Goal: Transaction & Acquisition: Download file/media

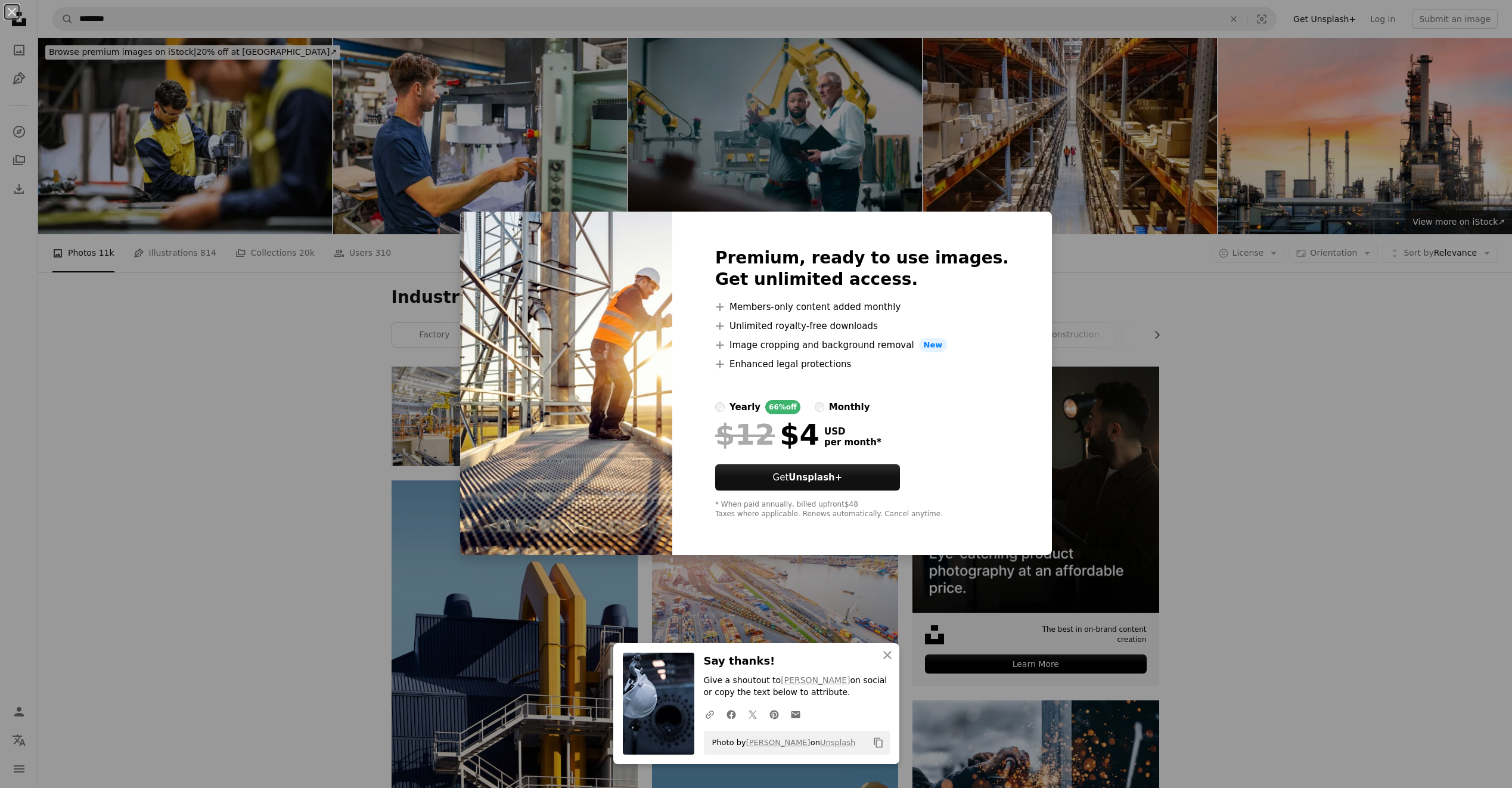
scroll to position [358, 0]
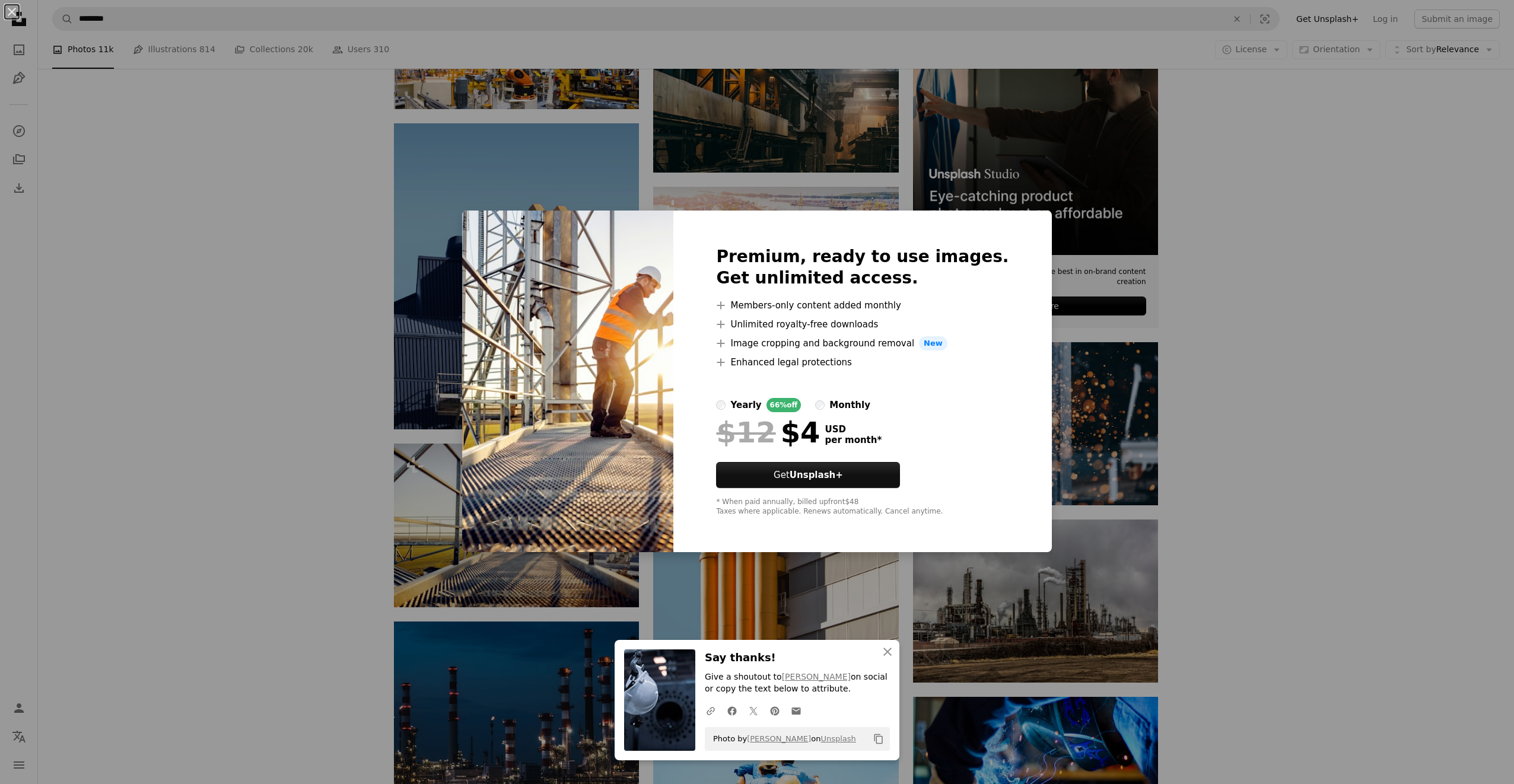
click at [1330, 317] on div "An X shape An X shape Close Say thanks! Give a shoutout to [PERSON_NAME] on soc…" at bounding box center [757, 392] width 1514 height 784
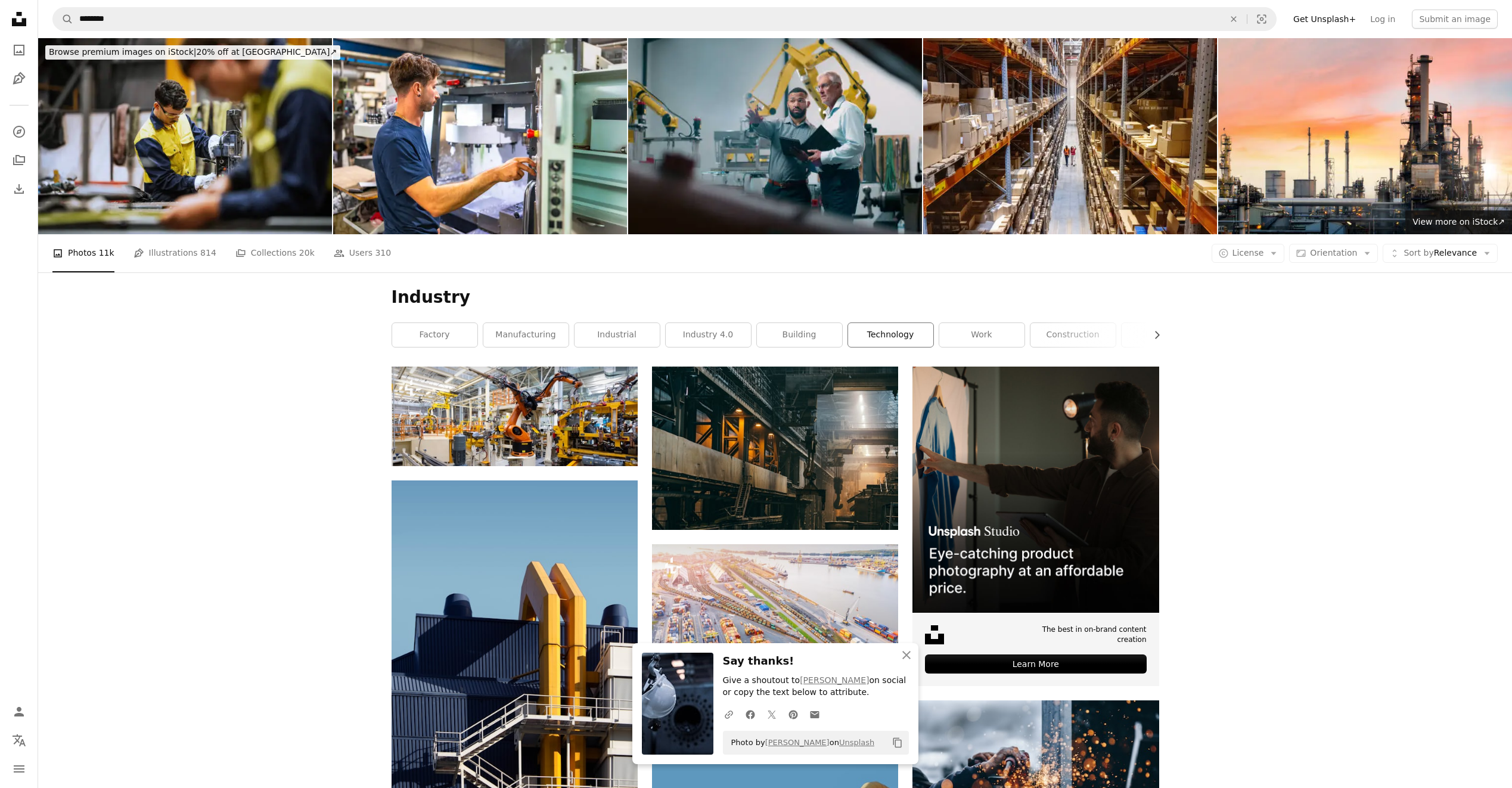
click at [886, 332] on link "technology" at bounding box center [890, 335] width 85 height 24
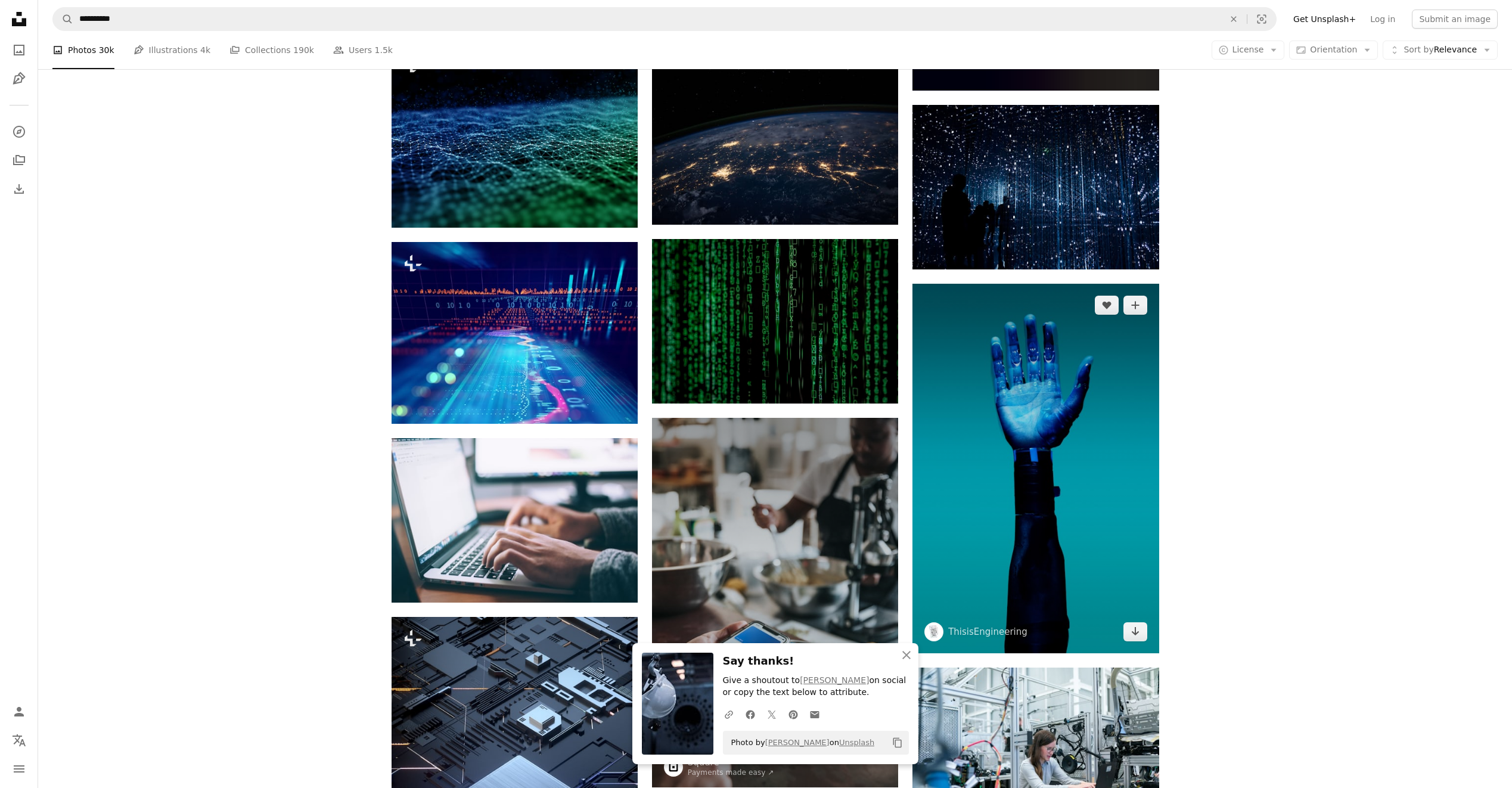
scroll to position [894, 0]
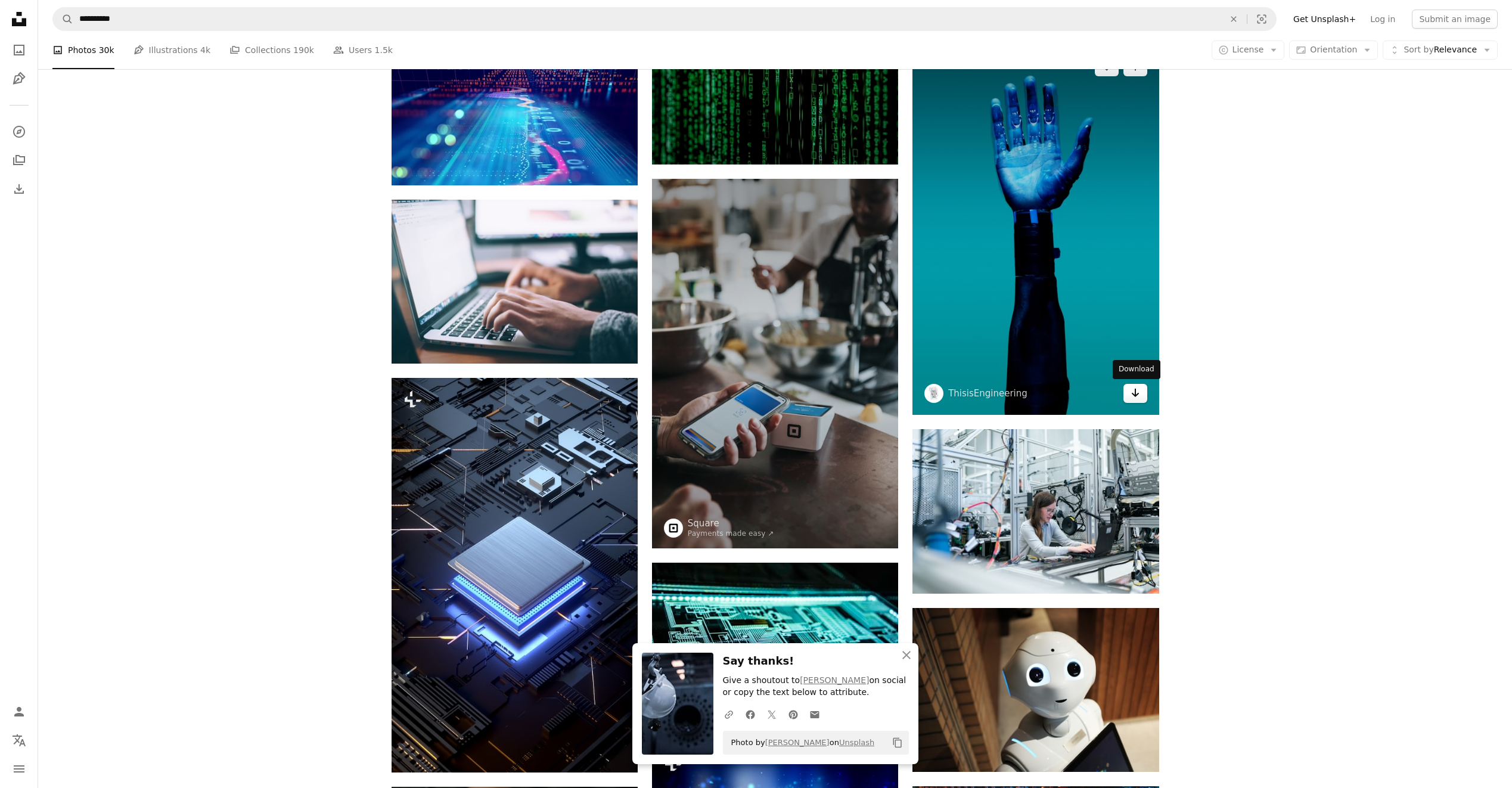
click at [1130, 399] on icon "Arrow pointing down" at bounding box center [1135, 393] width 10 height 14
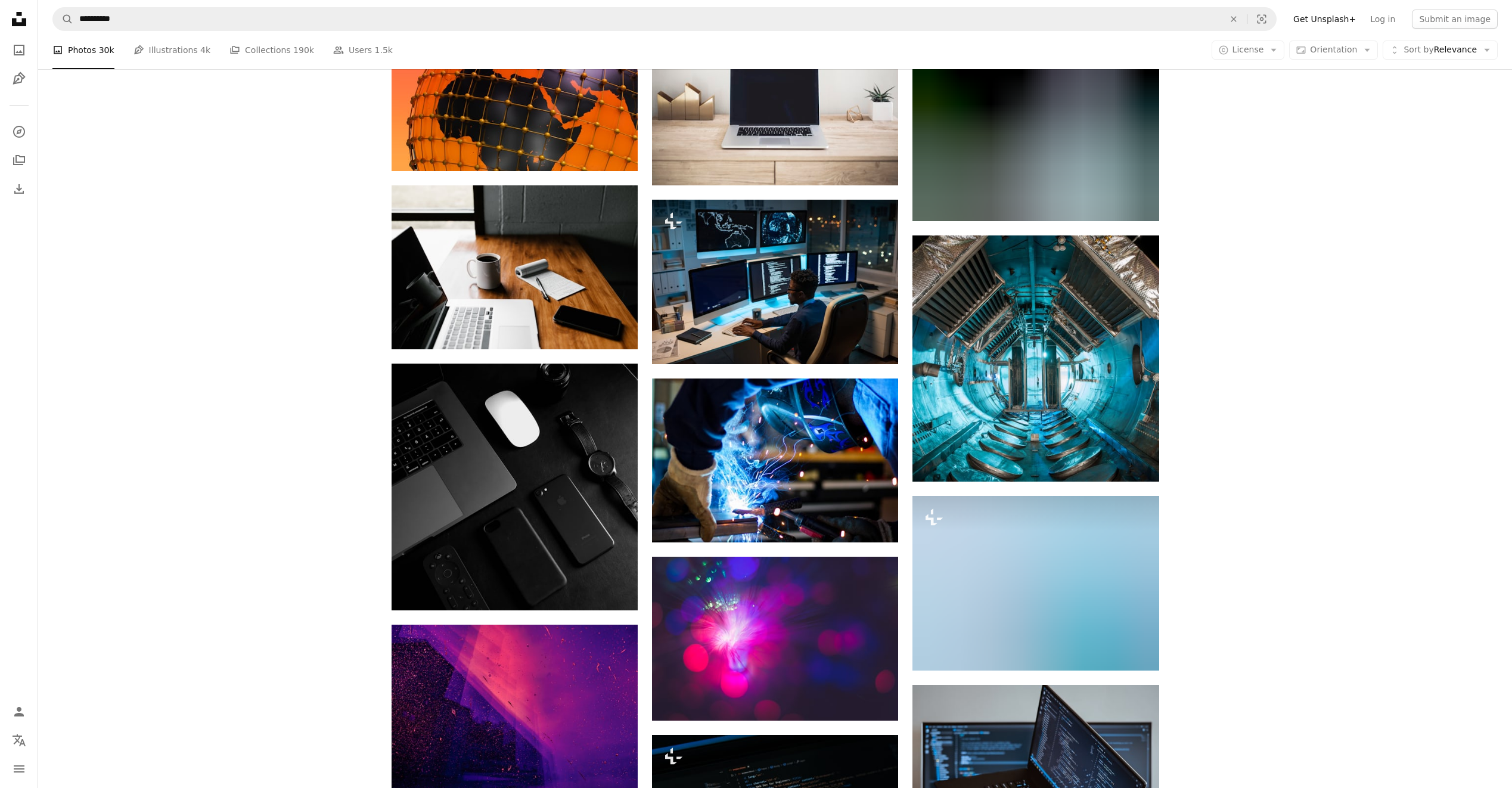
scroll to position [9240, 0]
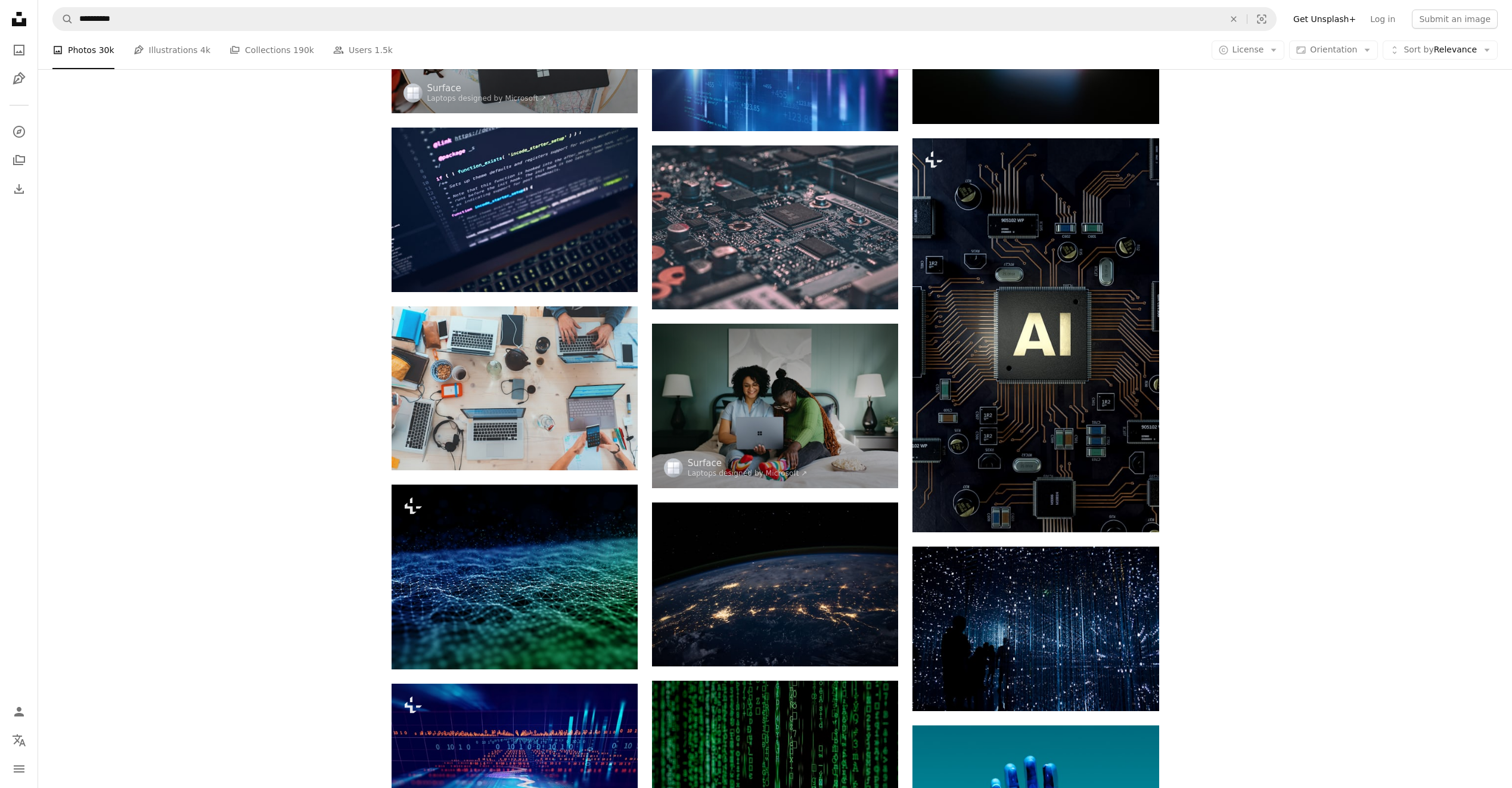
scroll to position [0, 0]
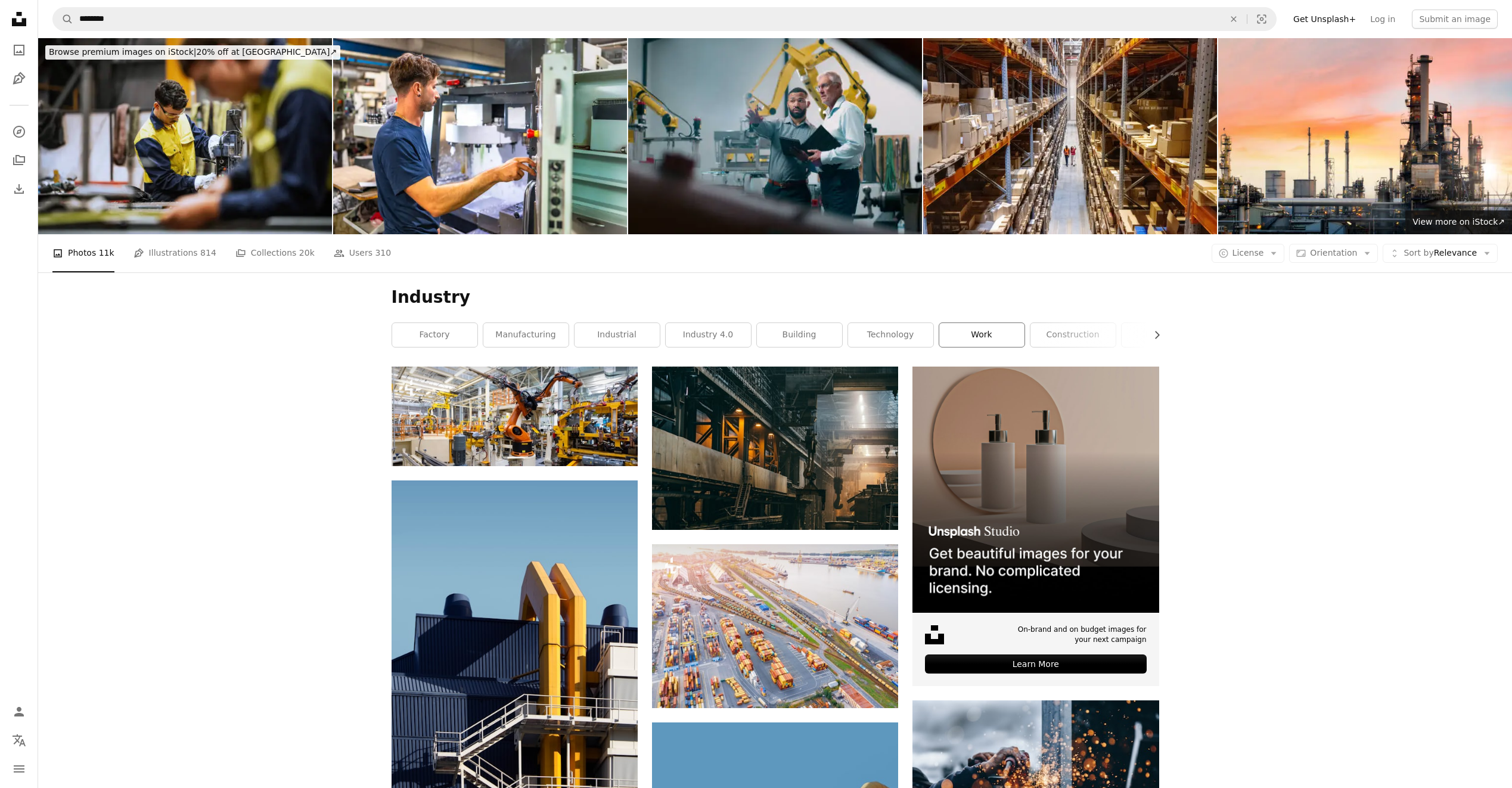
click at [989, 336] on link "work" at bounding box center [982, 335] width 85 height 24
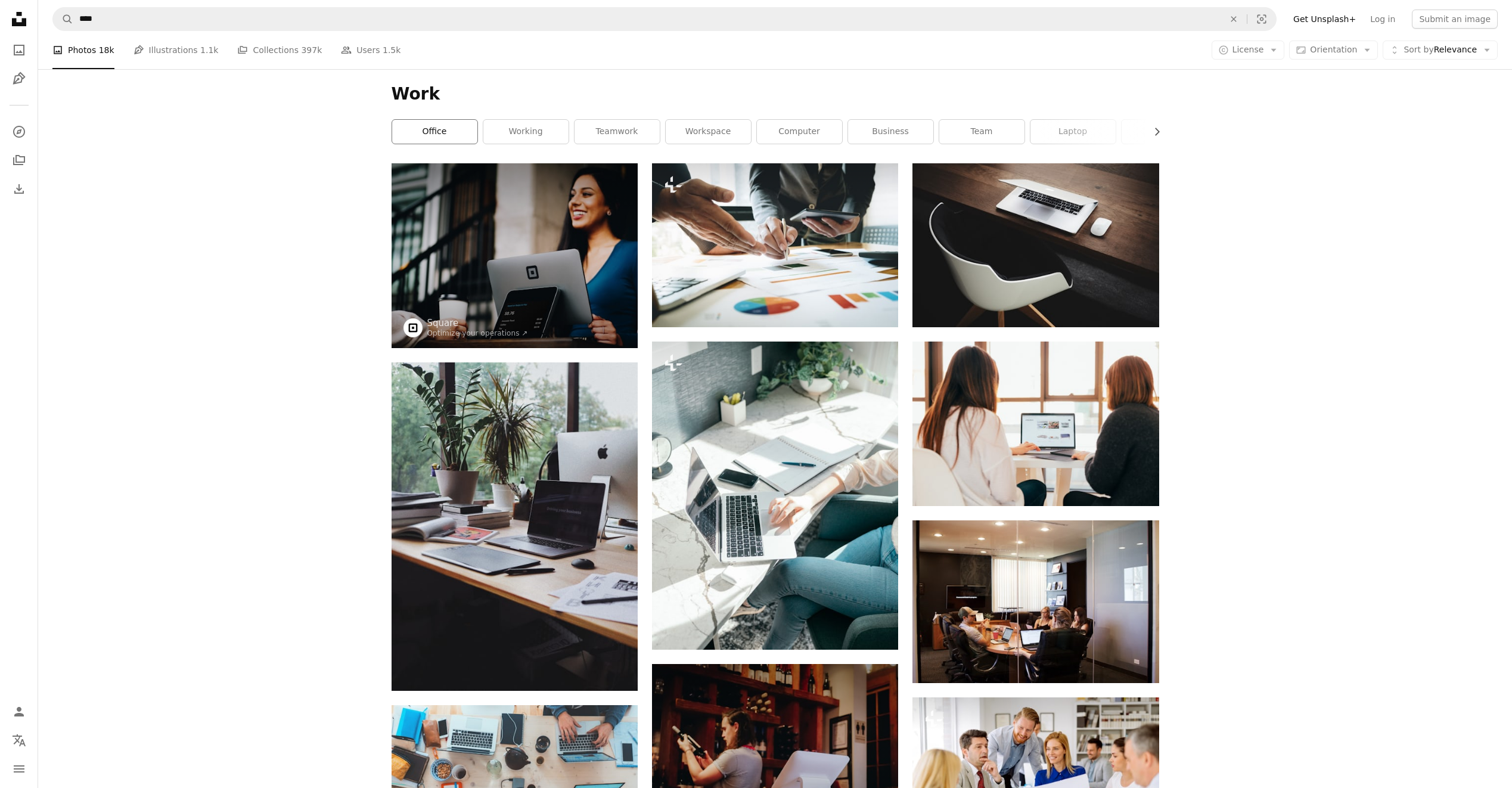
click at [432, 136] on link "office" at bounding box center [434, 131] width 85 height 24
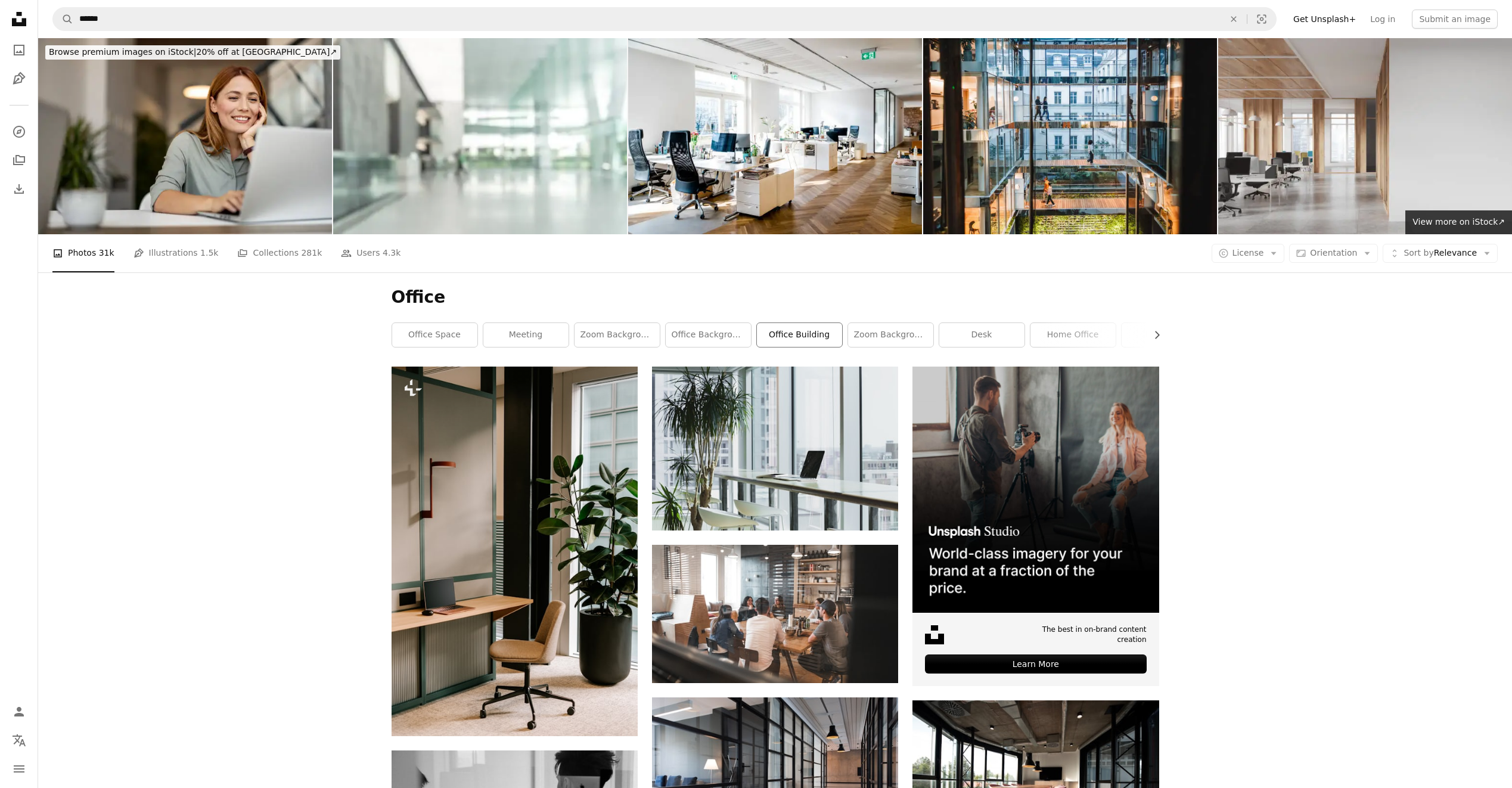
click at [819, 334] on link "office building" at bounding box center [799, 335] width 85 height 24
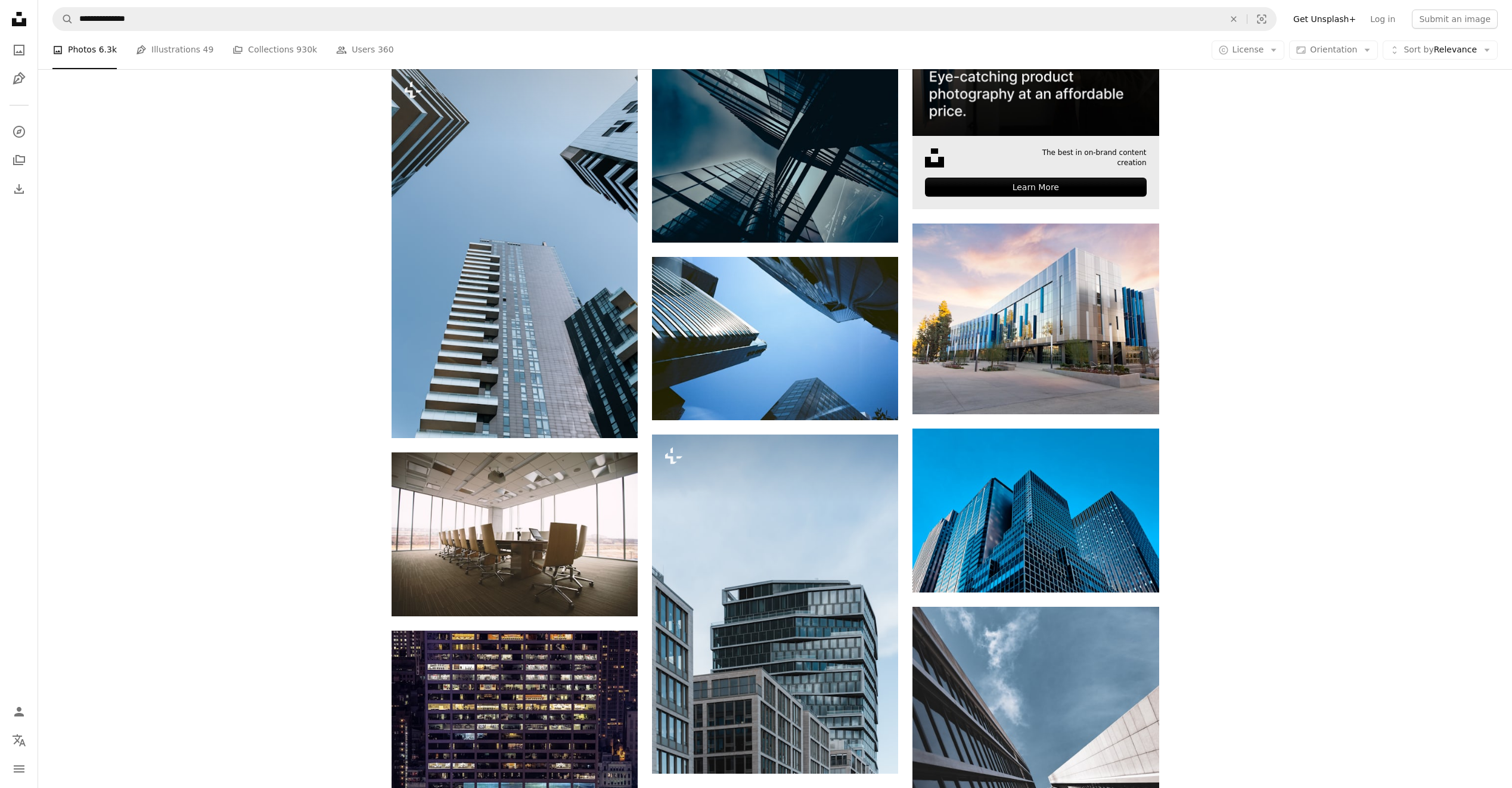
scroll to position [954, 0]
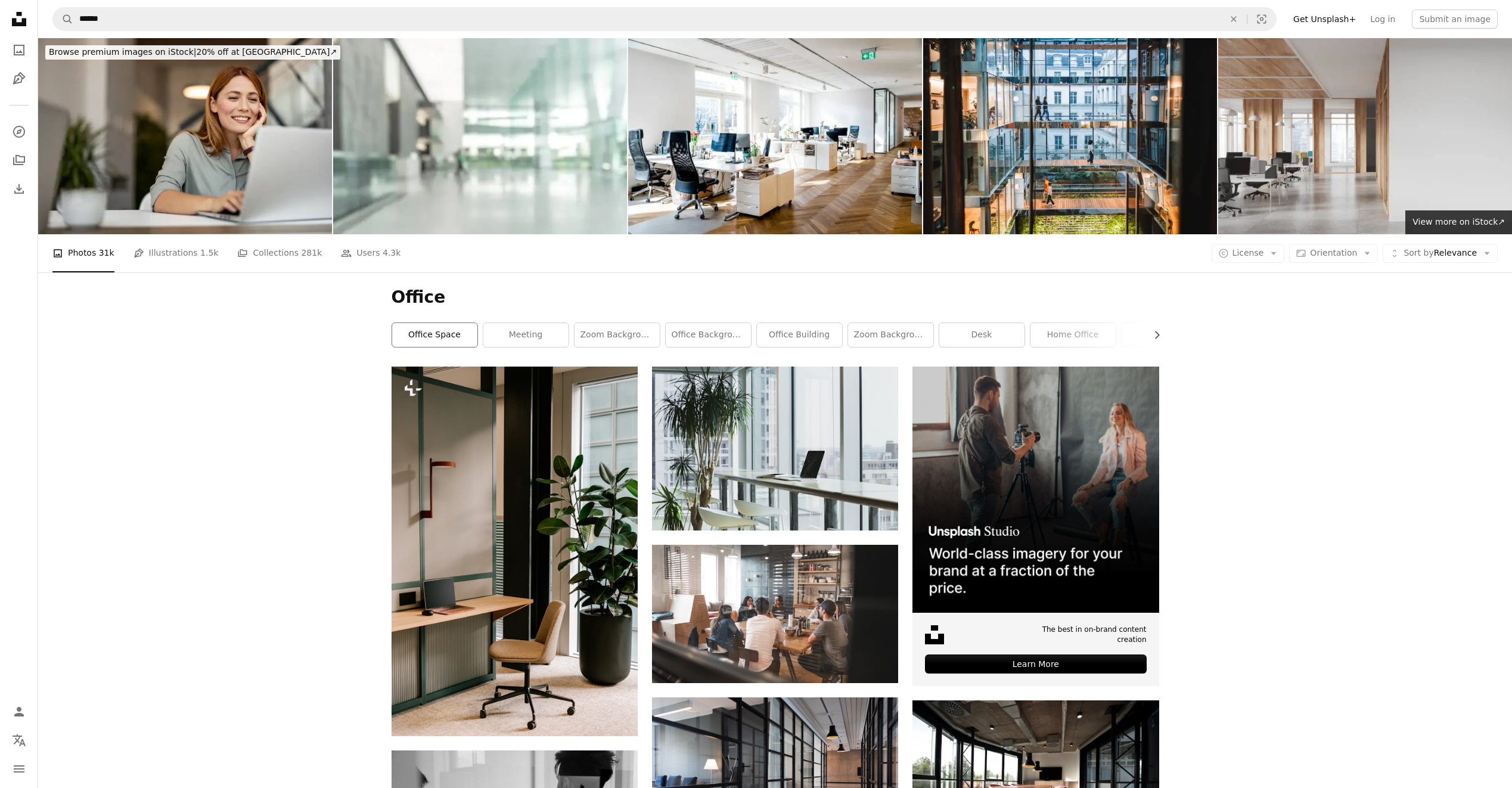
click at [448, 337] on link "office space" at bounding box center [434, 335] width 85 height 24
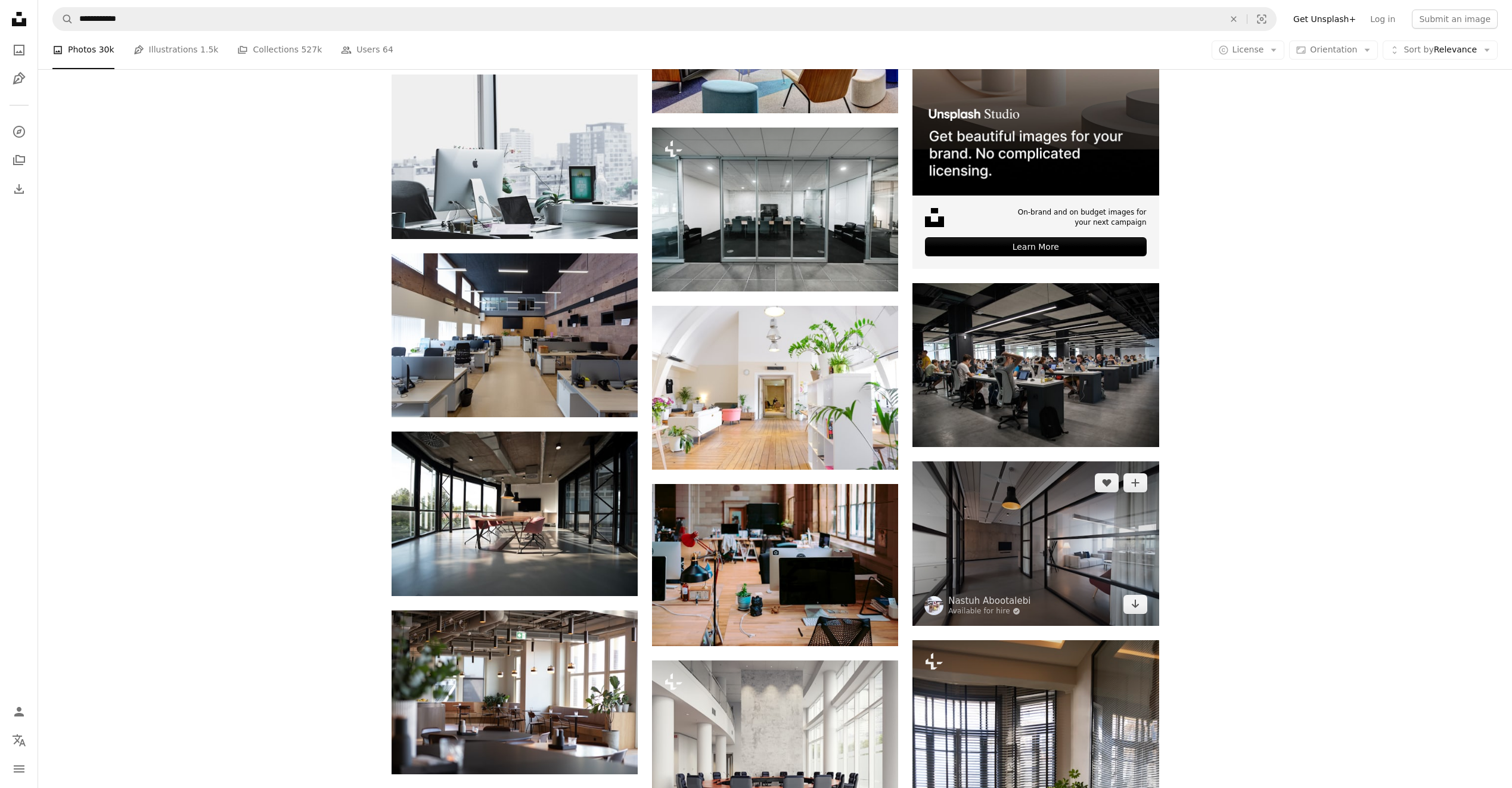
scroll to position [477, 0]
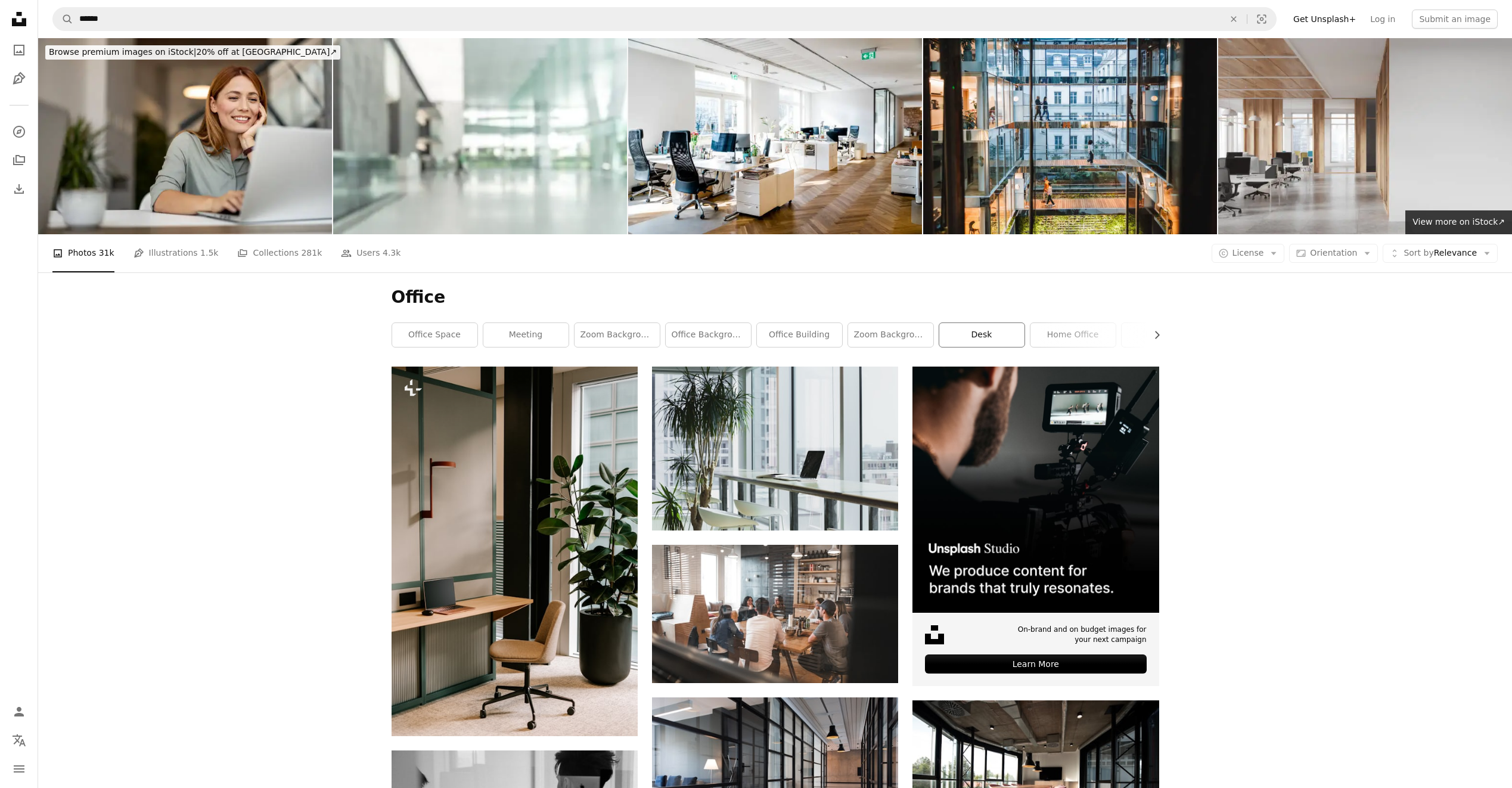
click at [975, 342] on link "desk" at bounding box center [982, 335] width 85 height 24
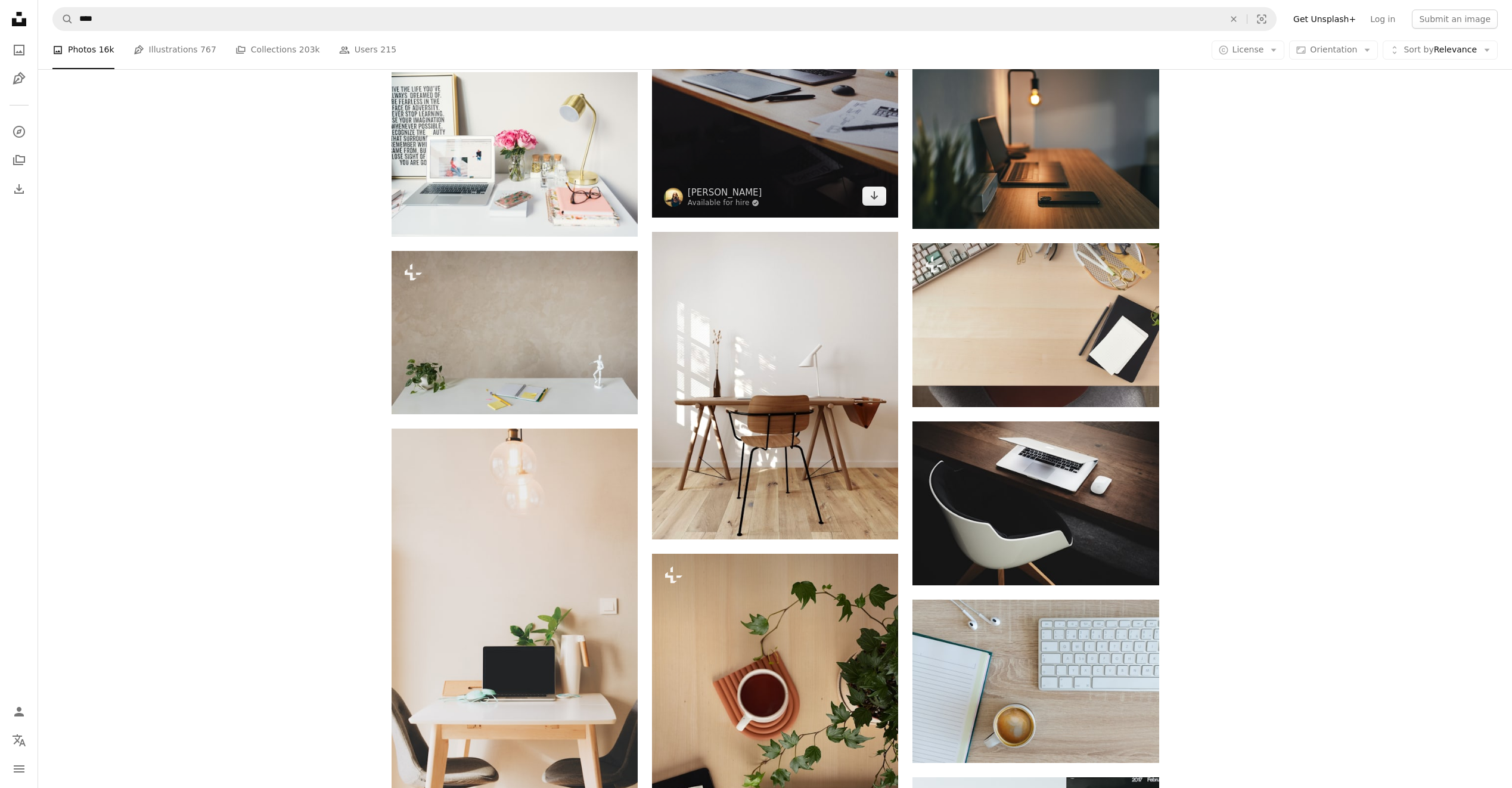
scroll to position [1252, 0]
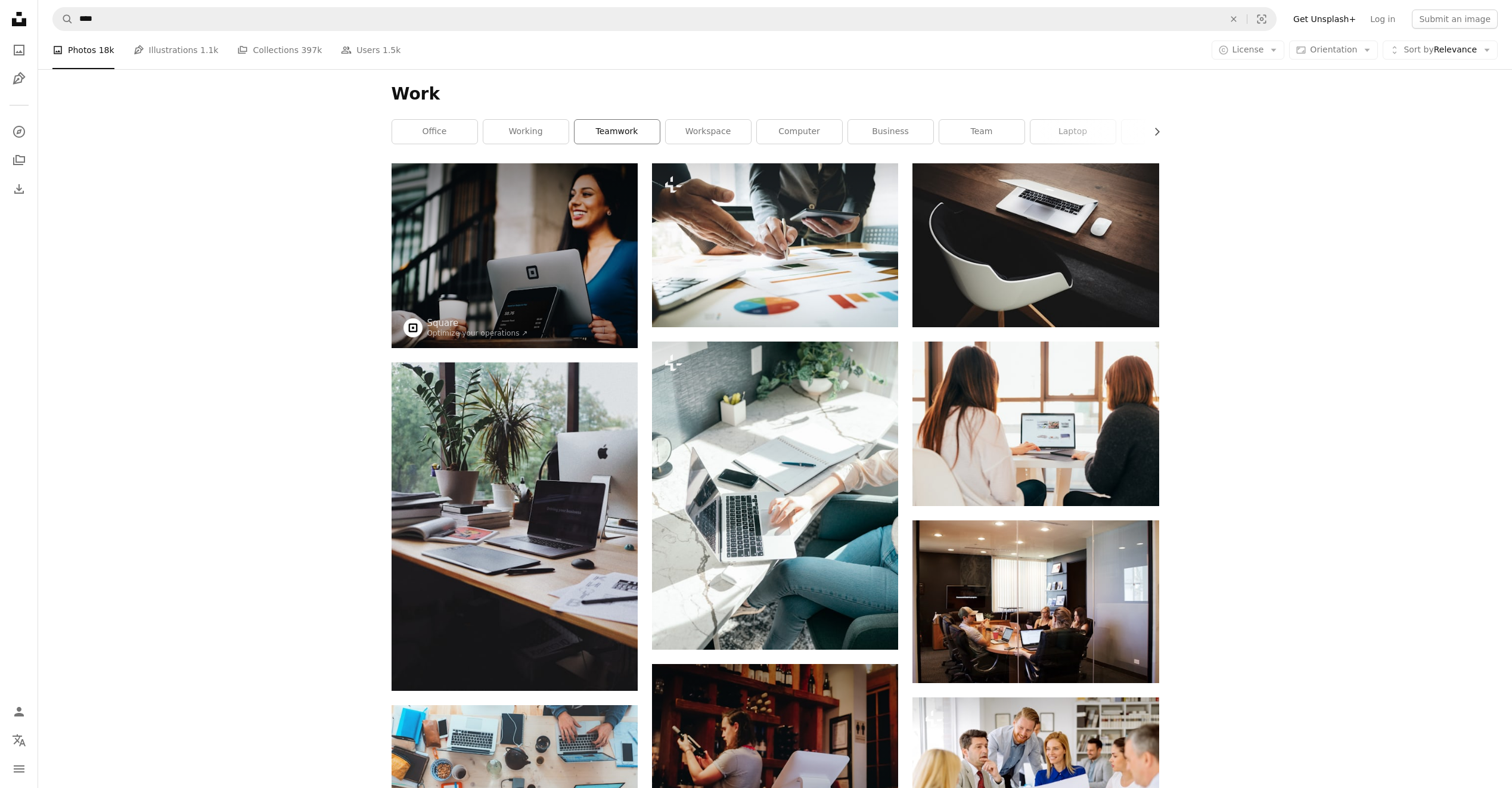
click at [587, 134] on link "teamwork" at bounding box center [617, 131] width 85 height 24
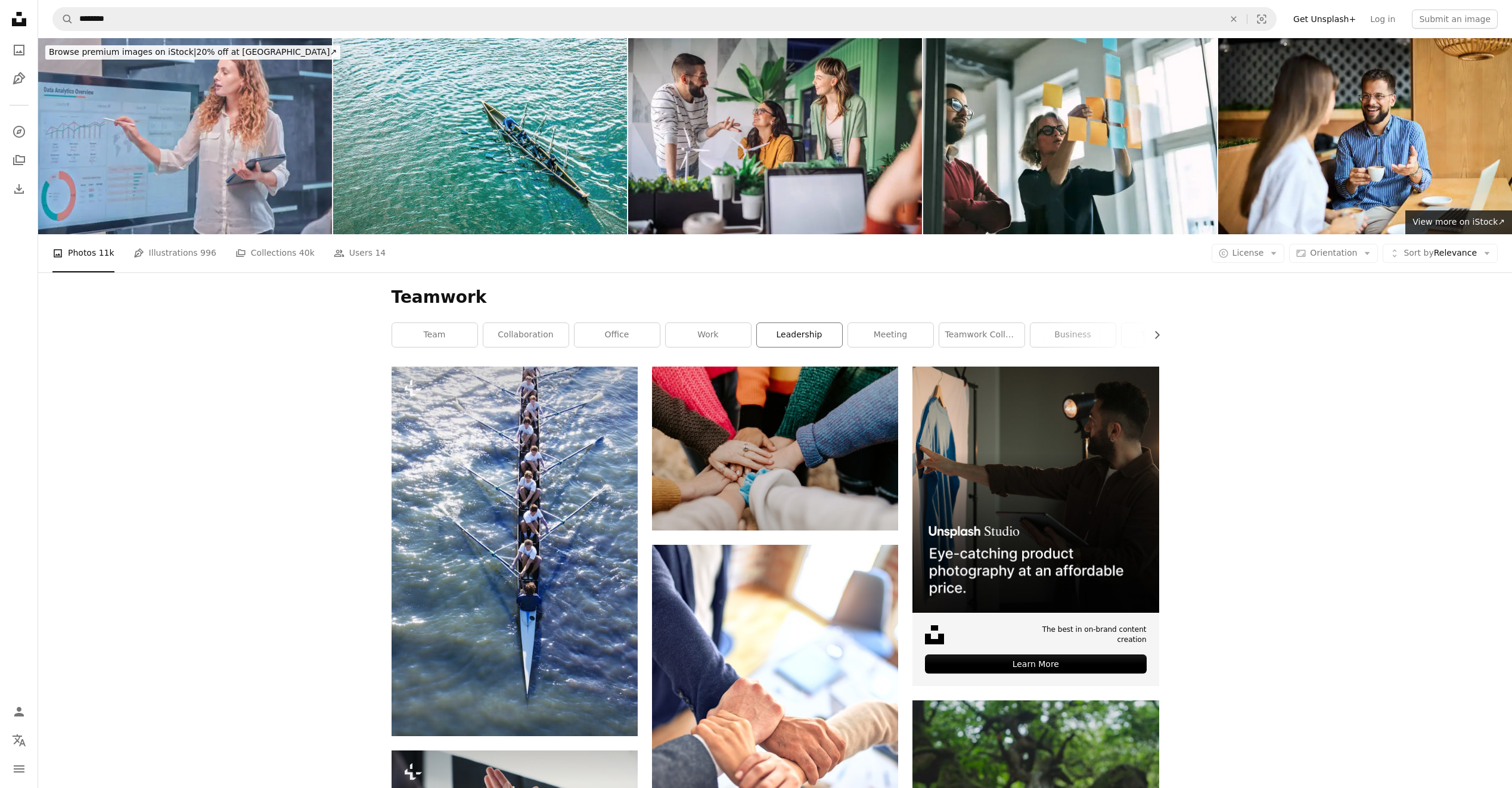
click at [808, 333] on link "leadership" at bounding box center [799, 335] width 85 height 24
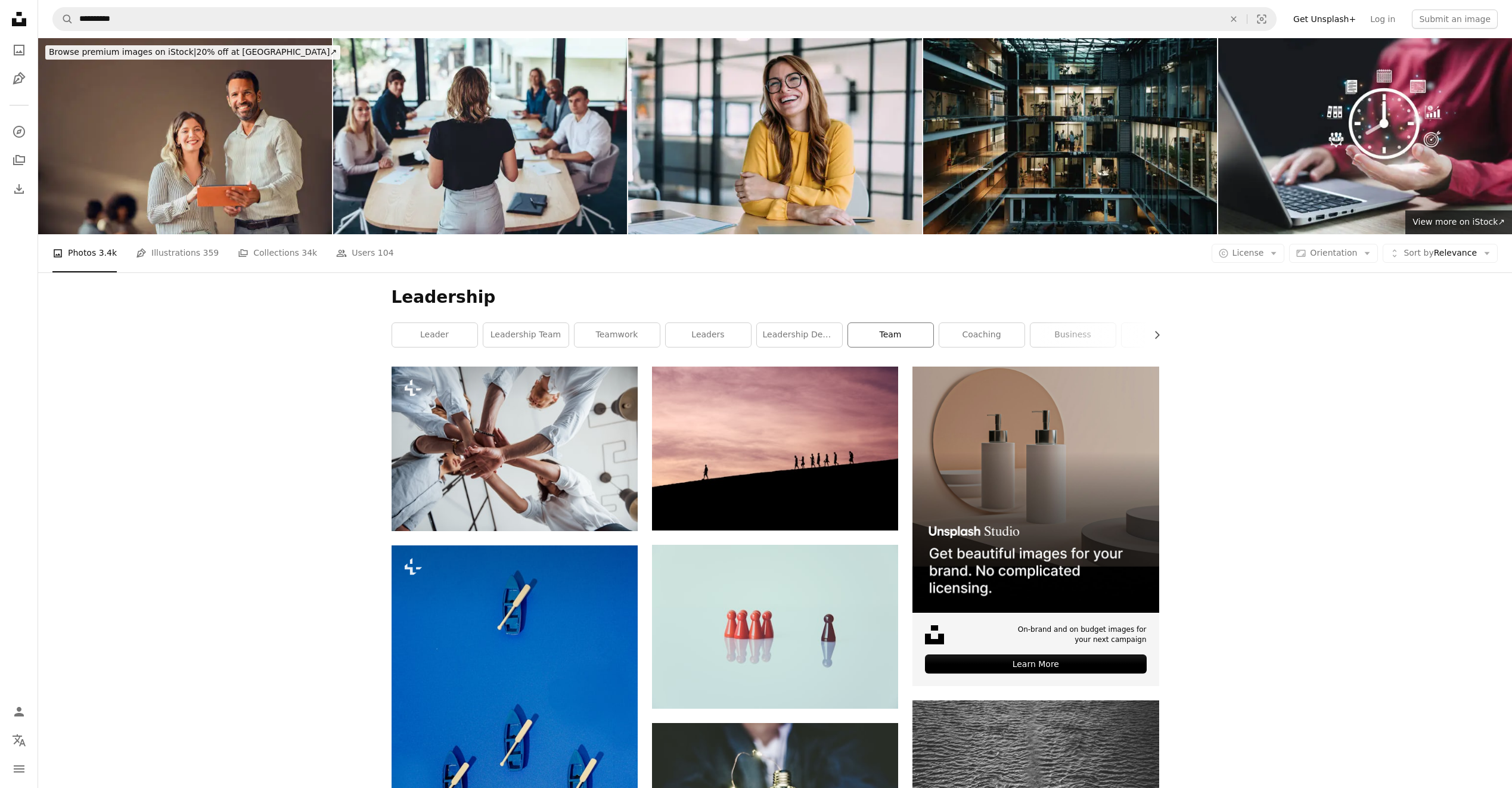
click at [896, 340] on link "team" at bounding box center [890, 335] width 85 height 24
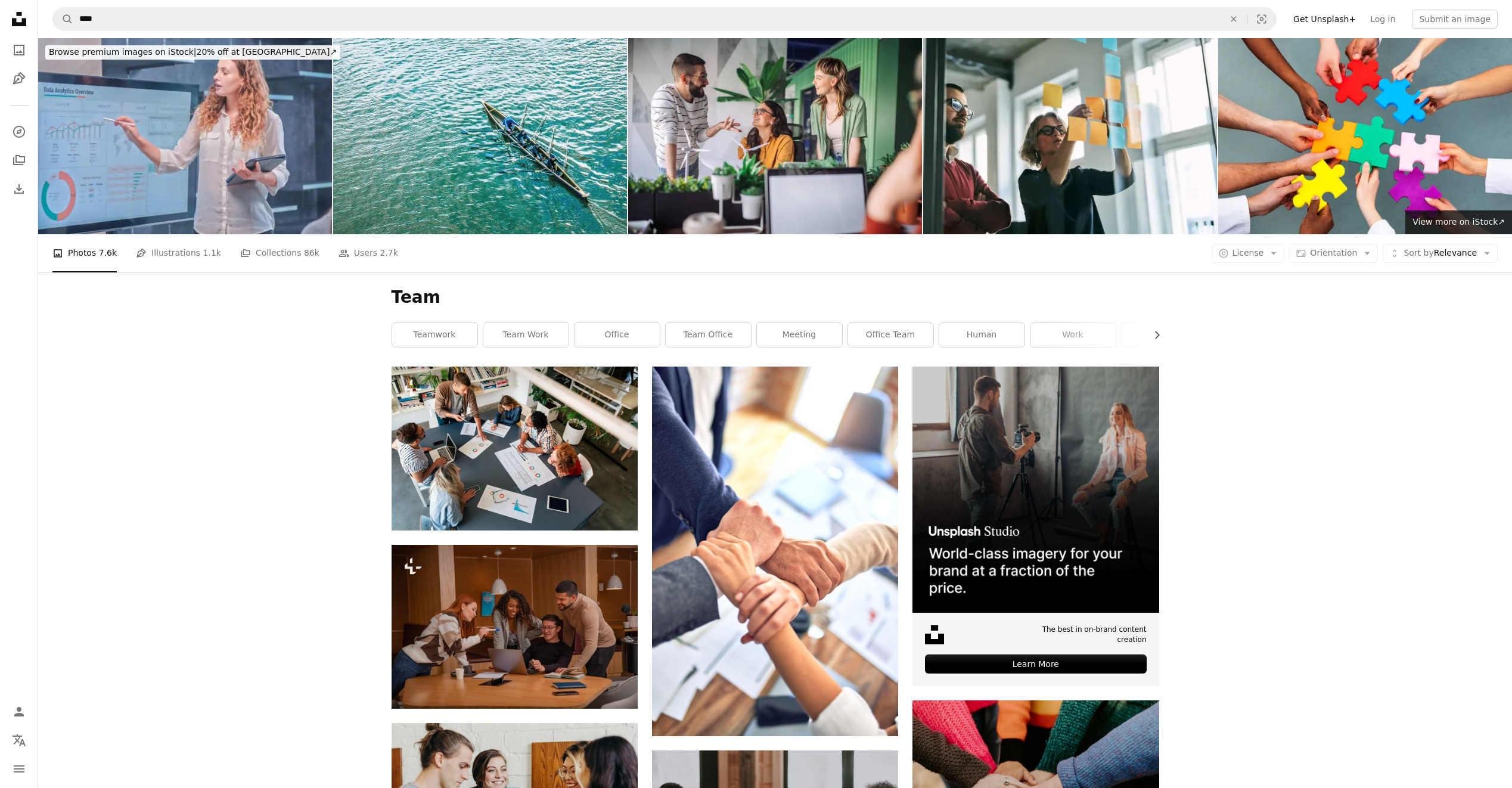
drag, startPoint x: 901, startPoint y: 336, endPoint x: 804, endPoint y: 284, distance: 110.1
click at [804, 284] on div "Team Chevron right teamwork team work office team office meeting office team hu…" at bounding box center [775, 320] width 796 height 94
click at [724, 331] on link "team office" at bounding box center [708, 335] width 85 height 24
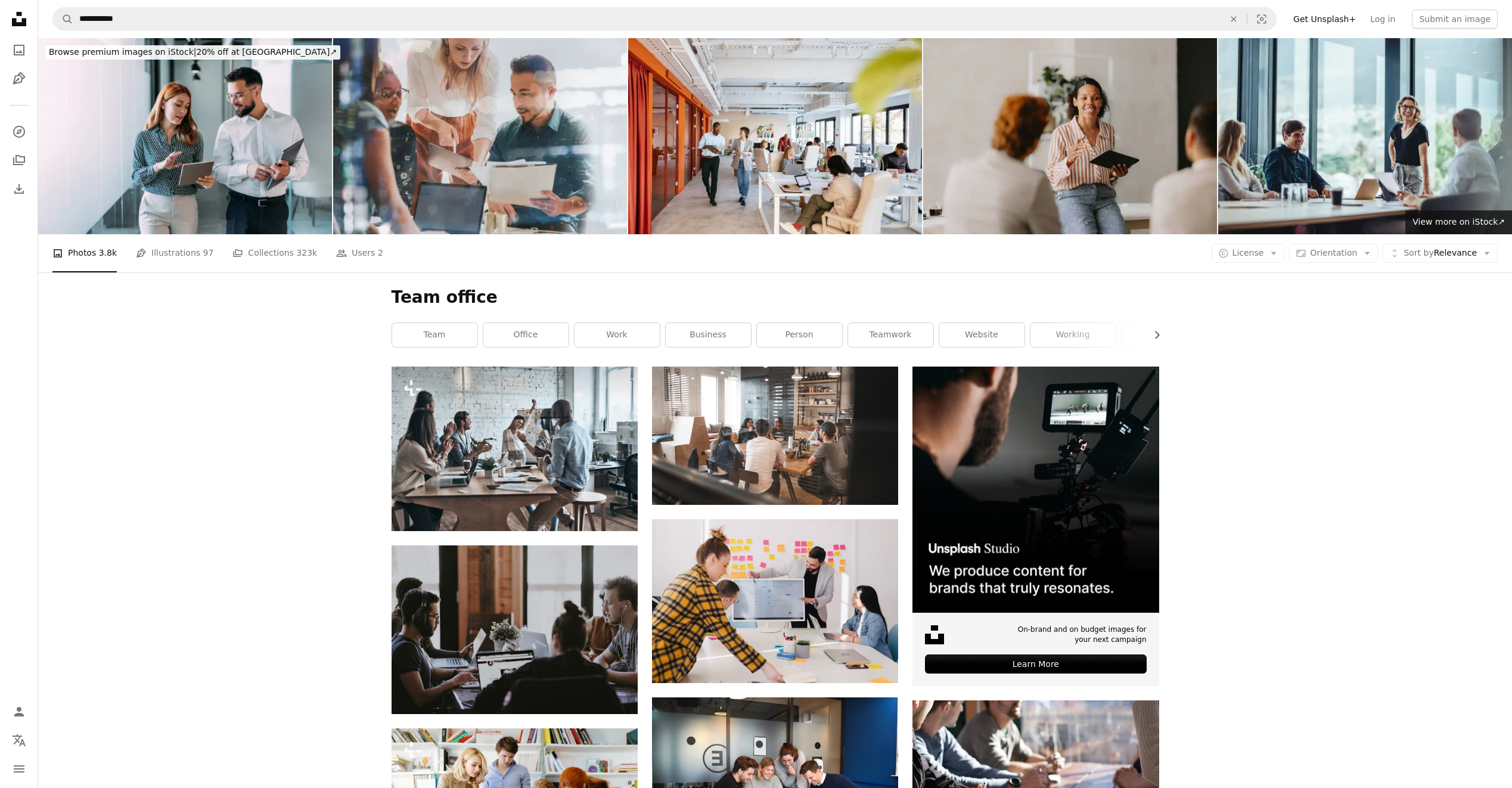
click at [1164, 335] on div "Team office Chevron right team office work business person teamwork website wor…" at bounding box center [775, 320] width 796 height 94
click at [1160, 335] on icon "Chevron right" at bounding box center [1156, 335] width 12 height 12
click at [1152, 335] on icon "Chevron right" at bounding box center [1156, 335] width 12 height 12
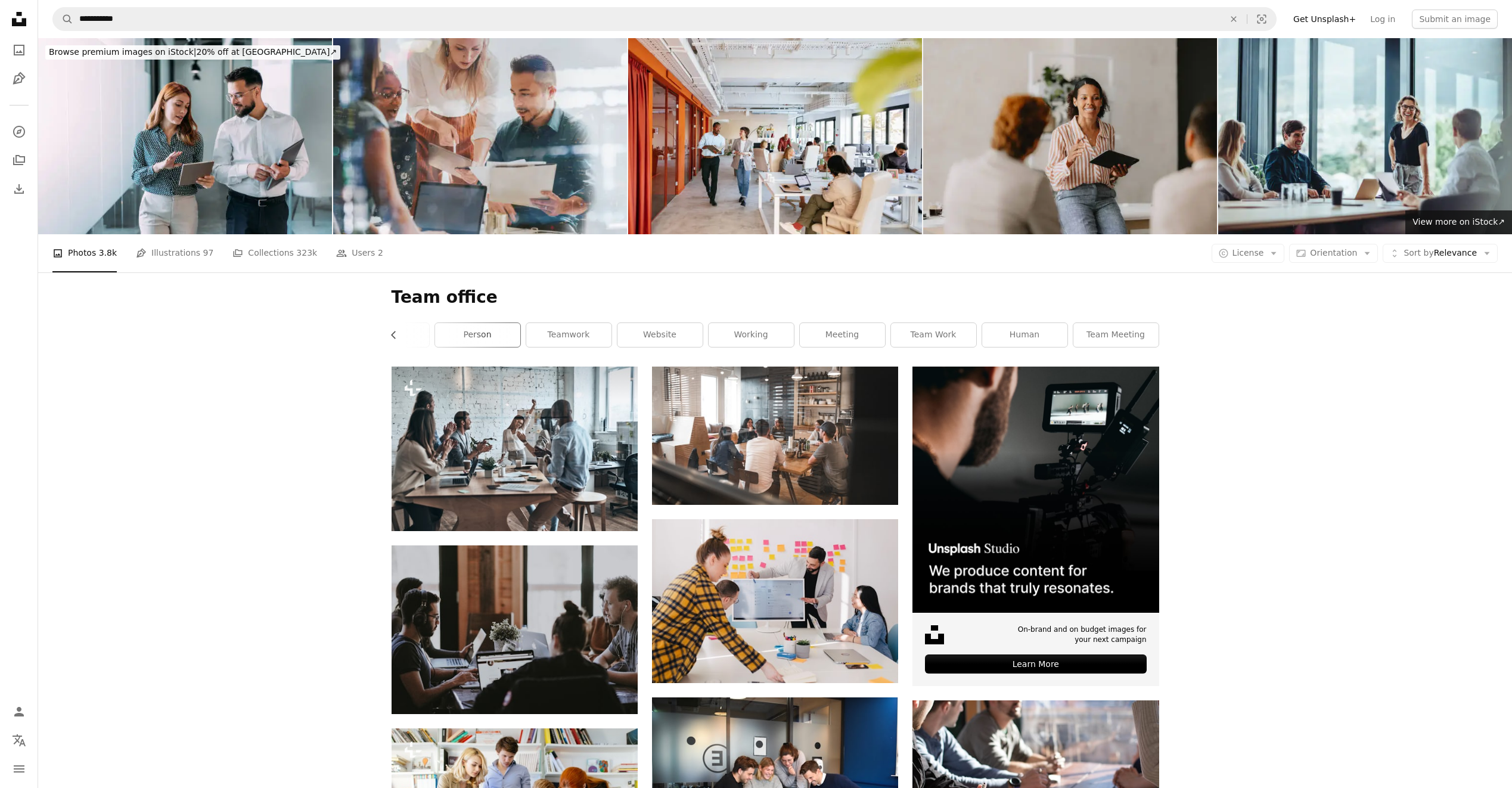
click at [474, 335] on link "person" at bounding box center [477, 335] width 85 height 24
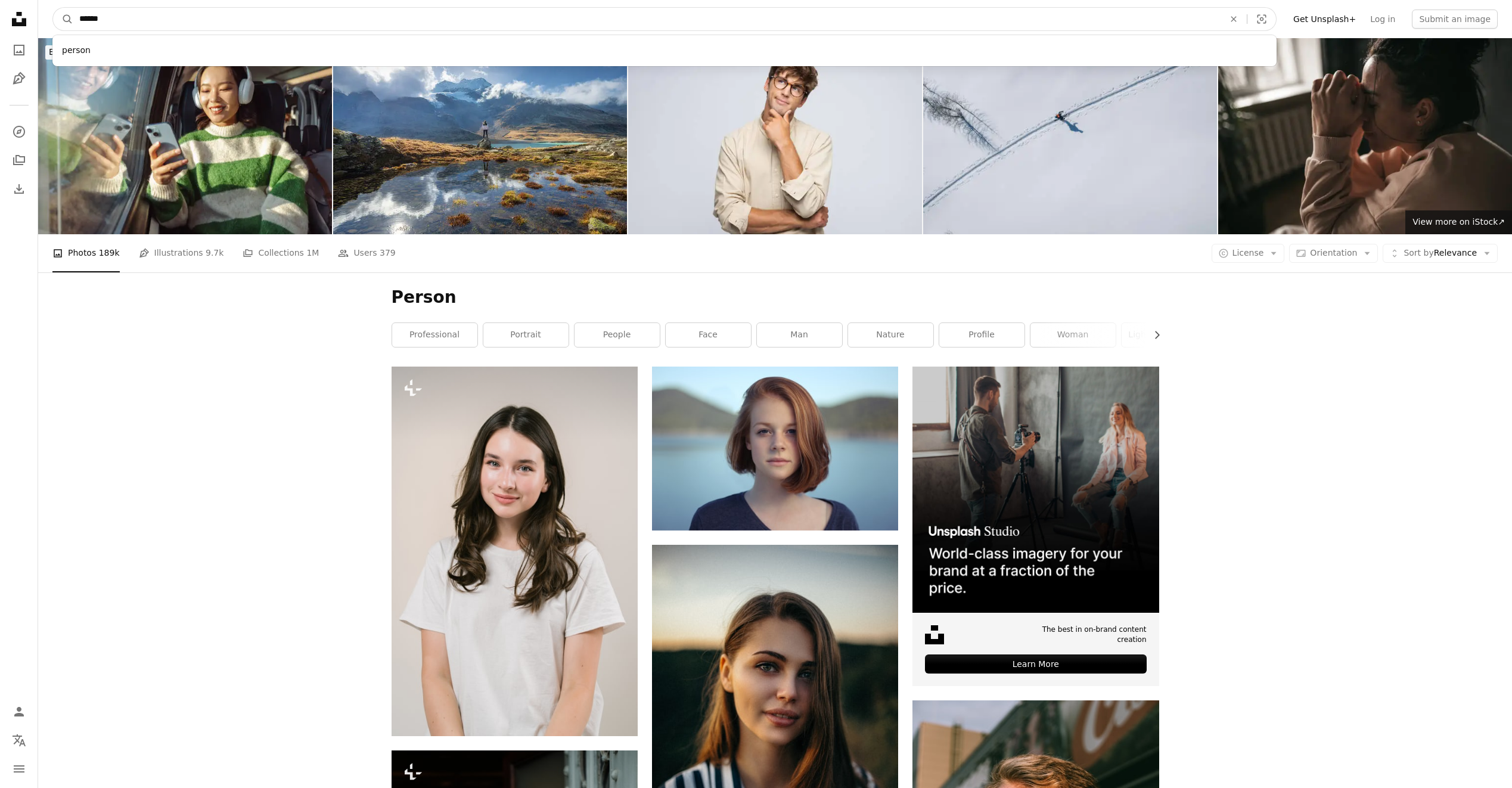
drag, startPoint x: 112, startPoint y: 27, endPoint x: 15, endPoint y: 27, distance: 97.0
type input "*********"
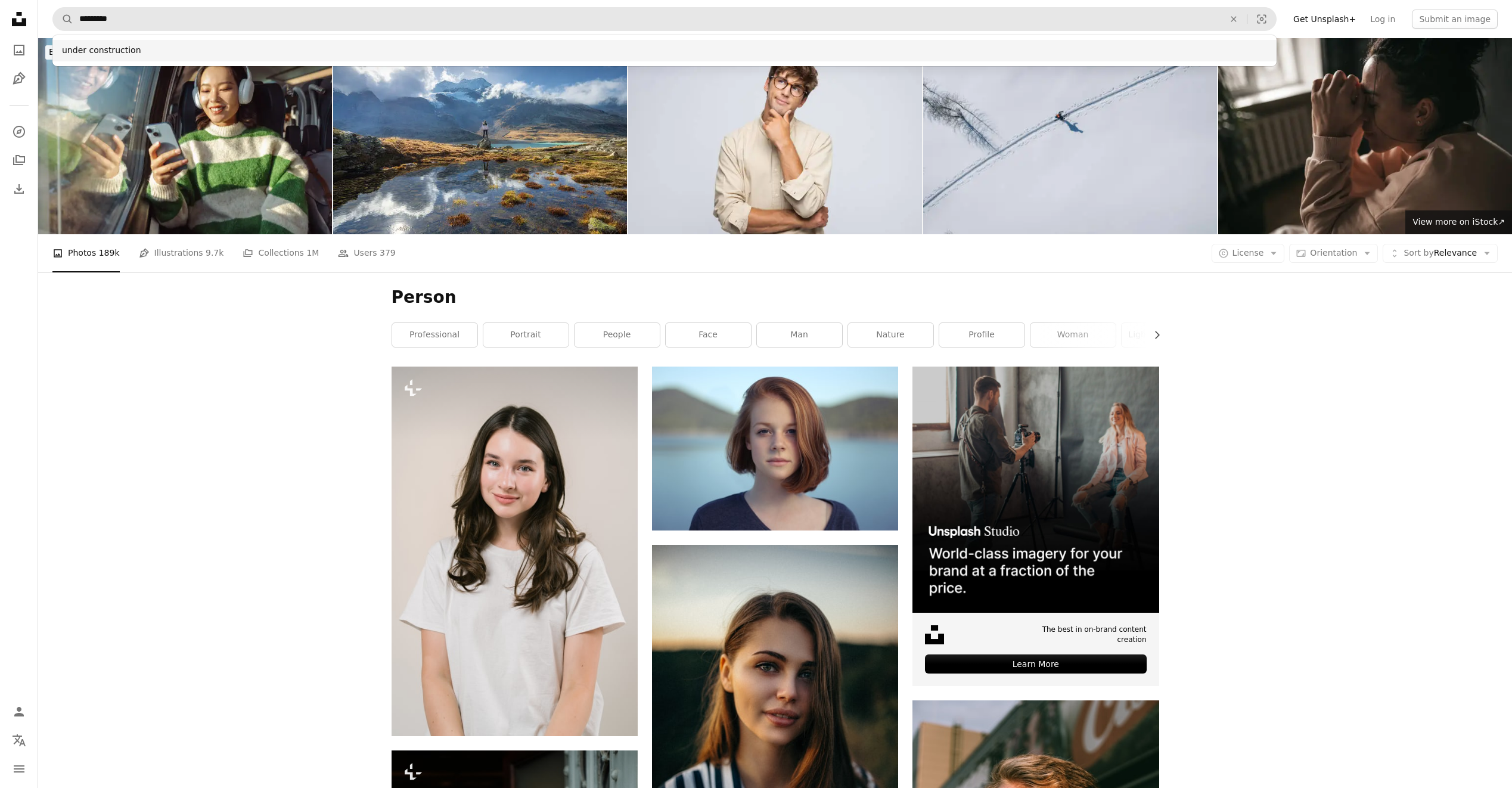
click at [125, 50] on div "under construction" at bounding box center [665, 51] width 1224 height 22
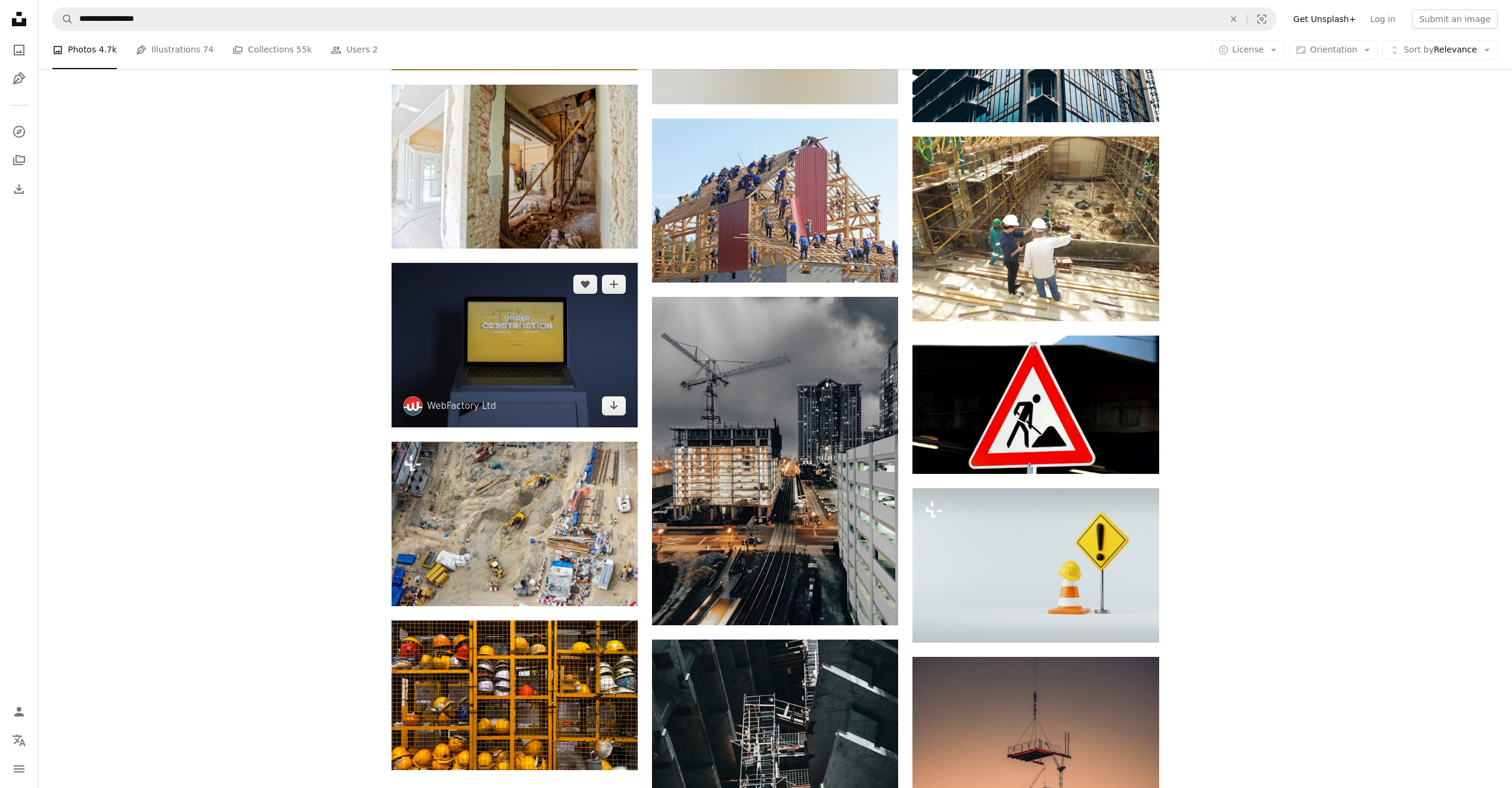
scroll to position [590, 0]
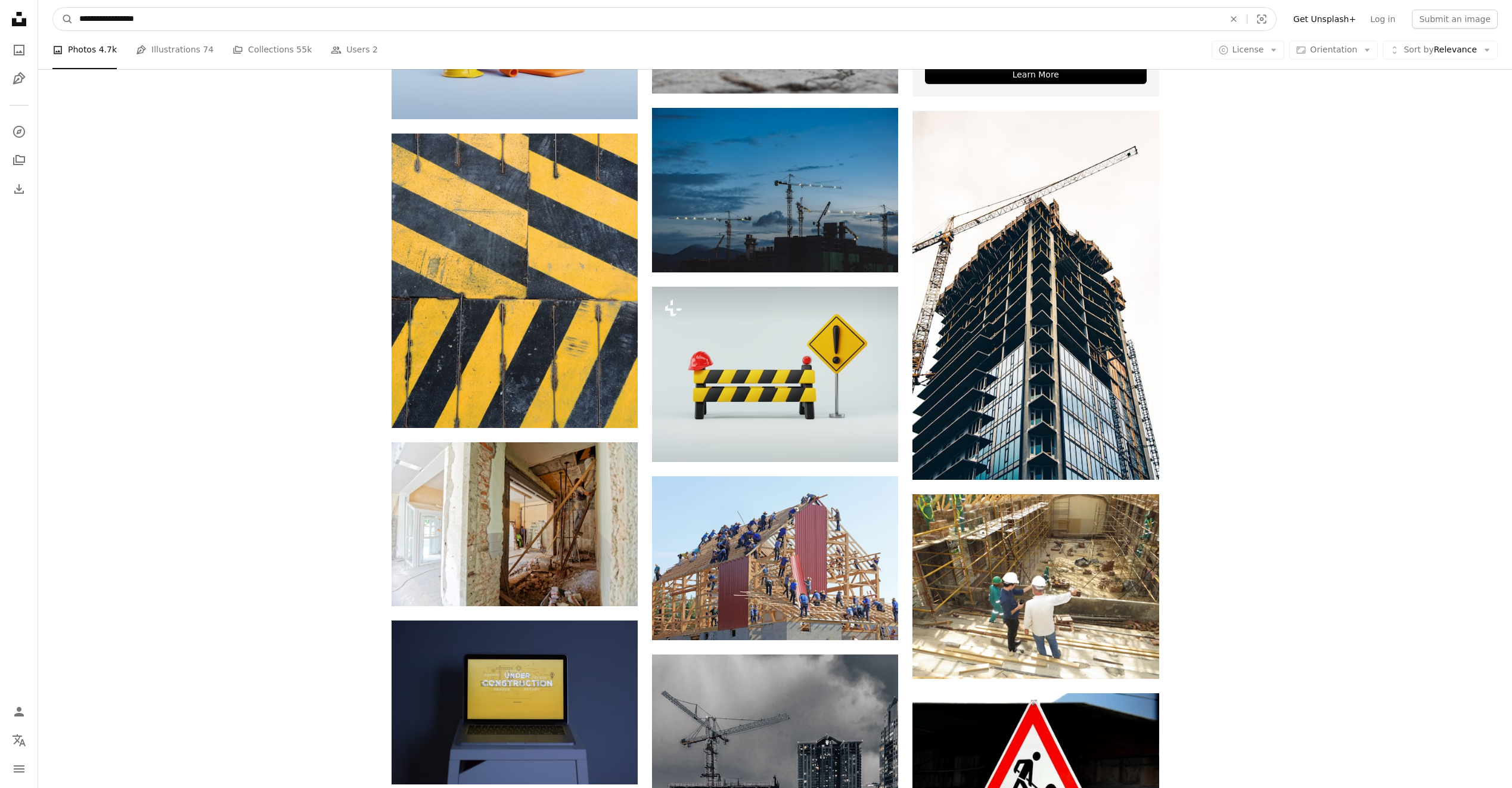
click at [93, 23] on input "**********" at bounding box center [646, 19] width 1147 height 22
click at [142, 20] on input "**********" at bounding box center [646, 19] width 1147 height 22
type input "**********"
click button "A magnifying glass" at bounding box center [63, 19] width 20 height 22
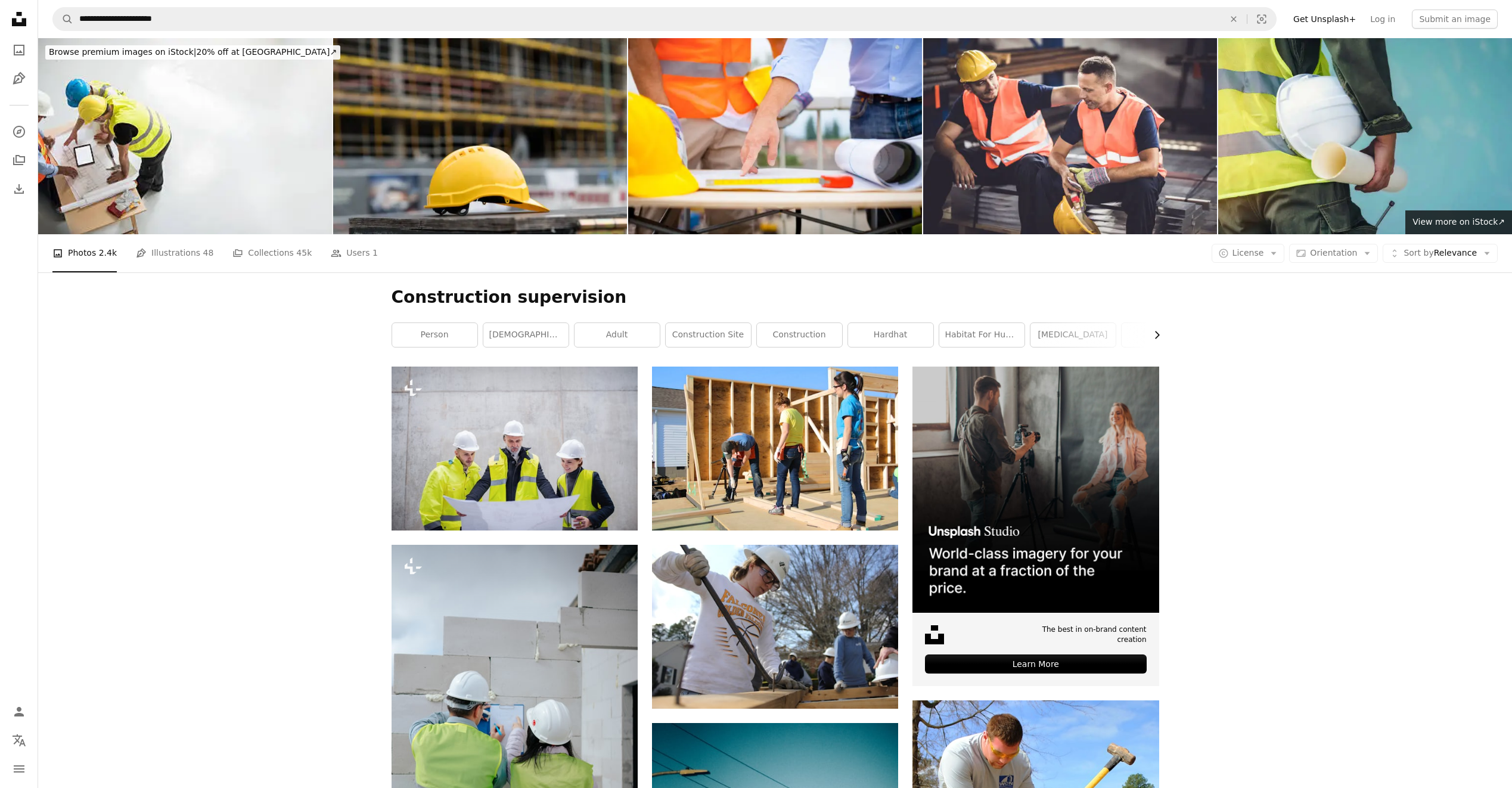
click at [1156, 338] on icon "button" at bounding box center [1157, 335] width 5 height 8
click at [905, 339] on link "[MEDICAL_DATA]" at bounding box center [894, 335] width 85 height 24
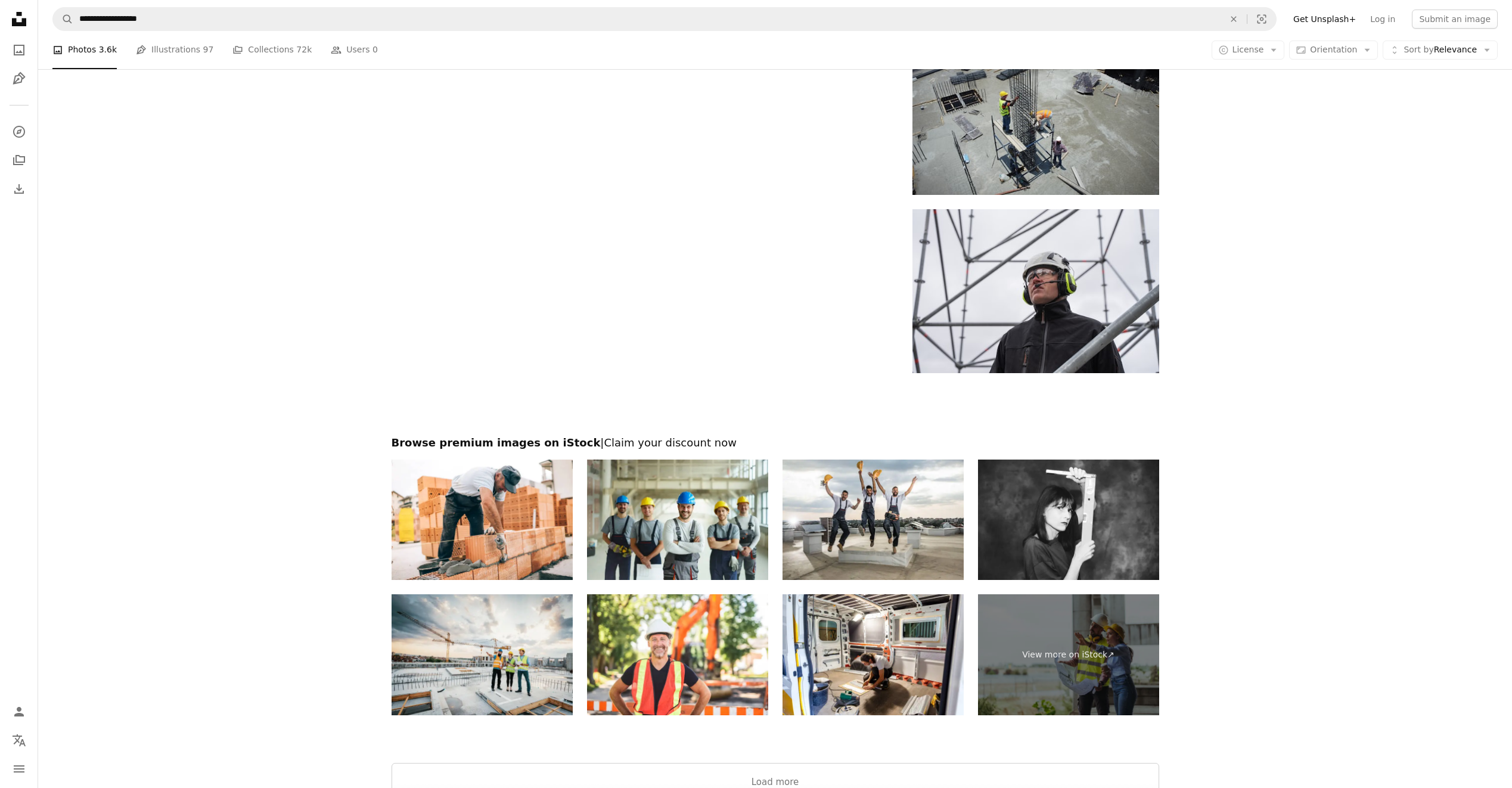
scroll to position [1938, 0]
